Goal: Navigation & Orientation: Find specific page/section

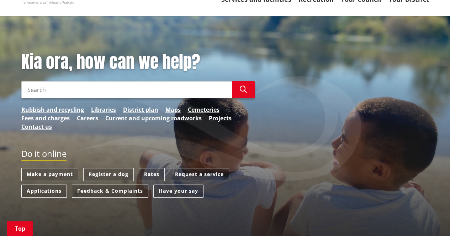
scroll to position [77, 0]
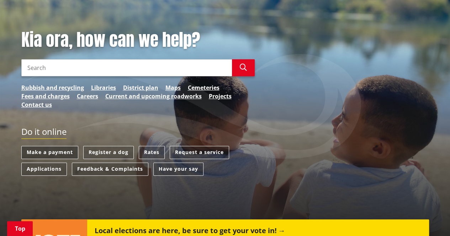
click at [60, 153] on link "Make a payment" at bounding box center [49, 152] width 57 height 13
click at [153, 150] on link "Rates" at bounding box center [152, 152] width 26 height 13
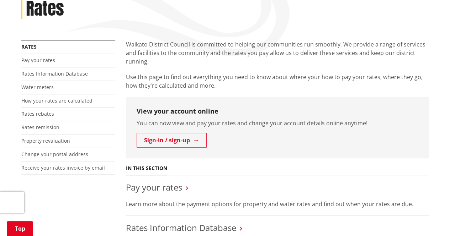
scroll to position [104, 0]
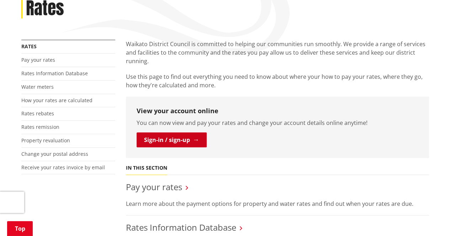
click at [196, 140] on link "Sign-in / sign-up" at bounding box center [172, 140] width 70 height 15
